Goal: Task Accomplishment & Management: Manage account settings

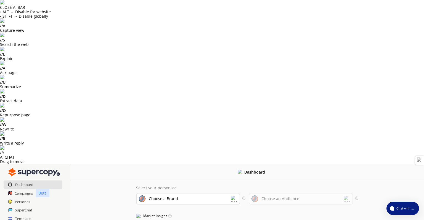
click at [175, 195] on div "Choose a Brand" at bounding box center [158, 198] width 39 height 6
click at [315, 193] on div "Choose an Audience" at bounding box center [300, 199] width 104 height 12
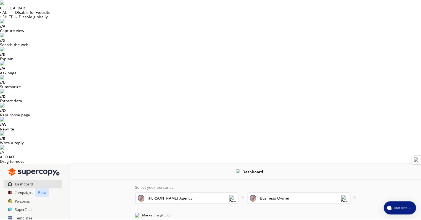
scroll to position [65, 0]
